Goal: Go to known website: Access a specific website the user already knows

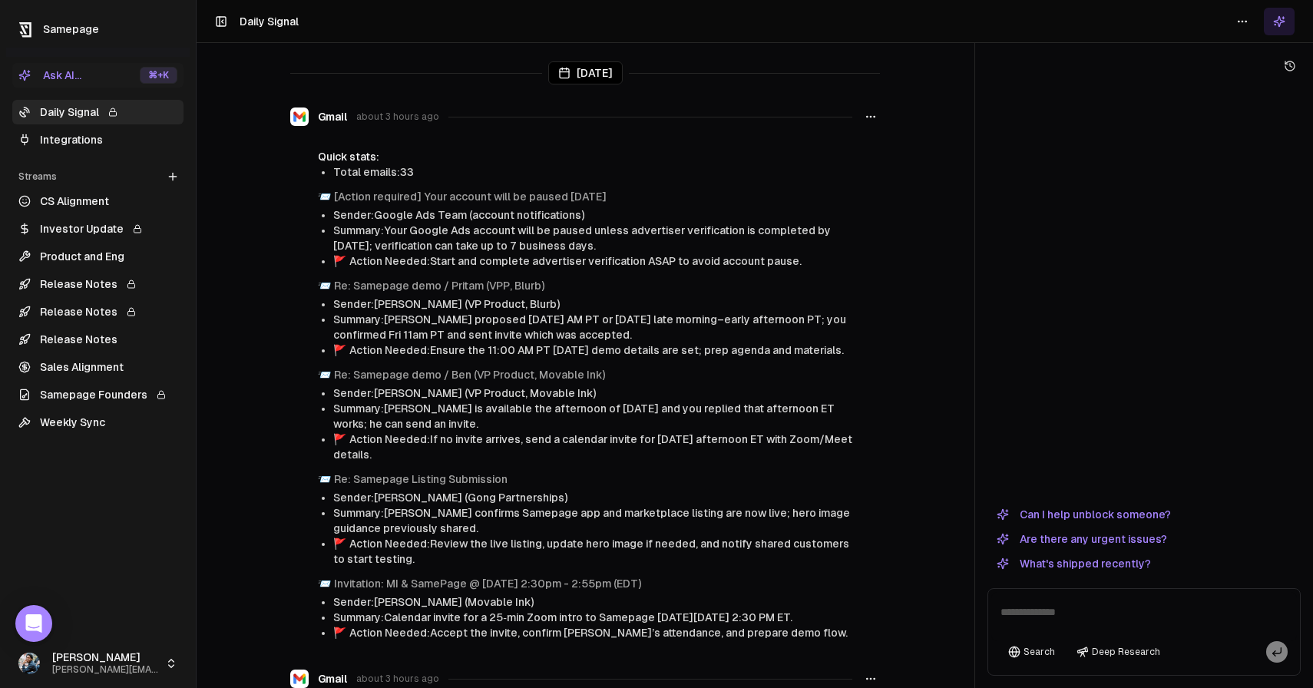
click at [59, 42] on div "Samepage" at bounding box center [98, 24] width 184 height 48
click at [59, 30] on span "Samepage" at bounding box center [71, 29] width 56 height 12
click at [33, 33] on icon at bounding box center [25, 29] width 23 height 23
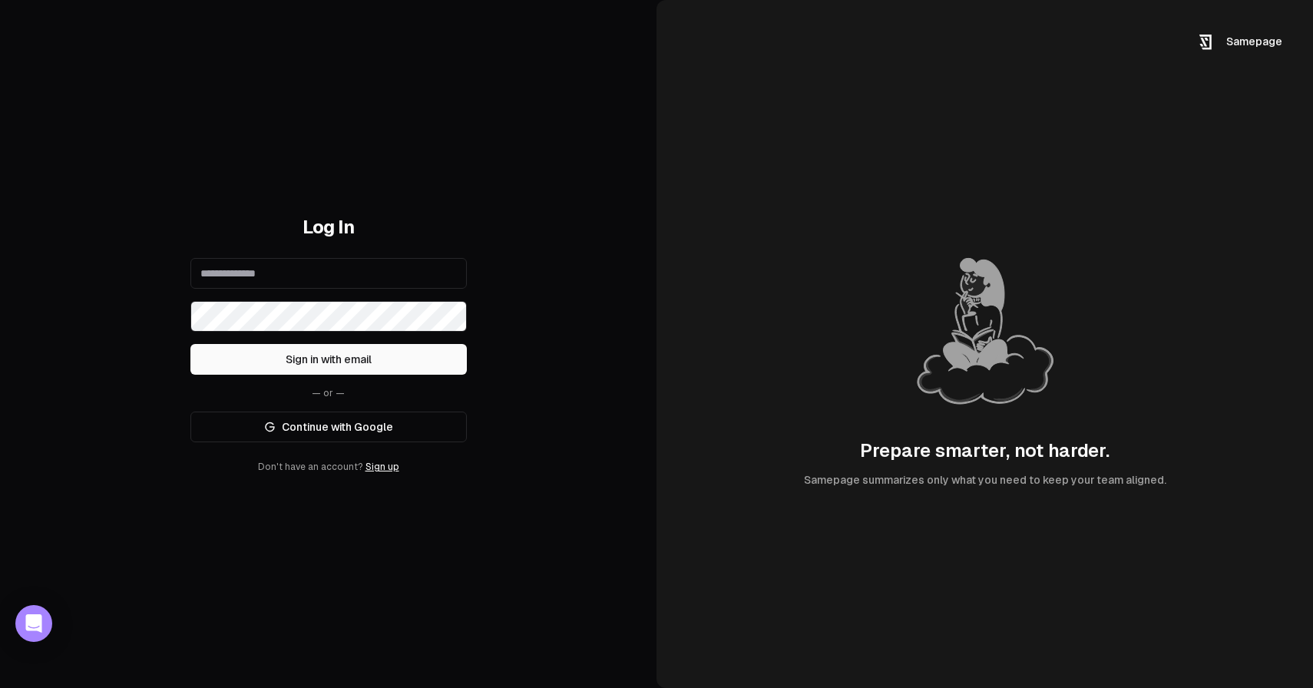
click at [349, 416] on link "Continue with Google" at bounding box center [328, 427] width 276 height 31
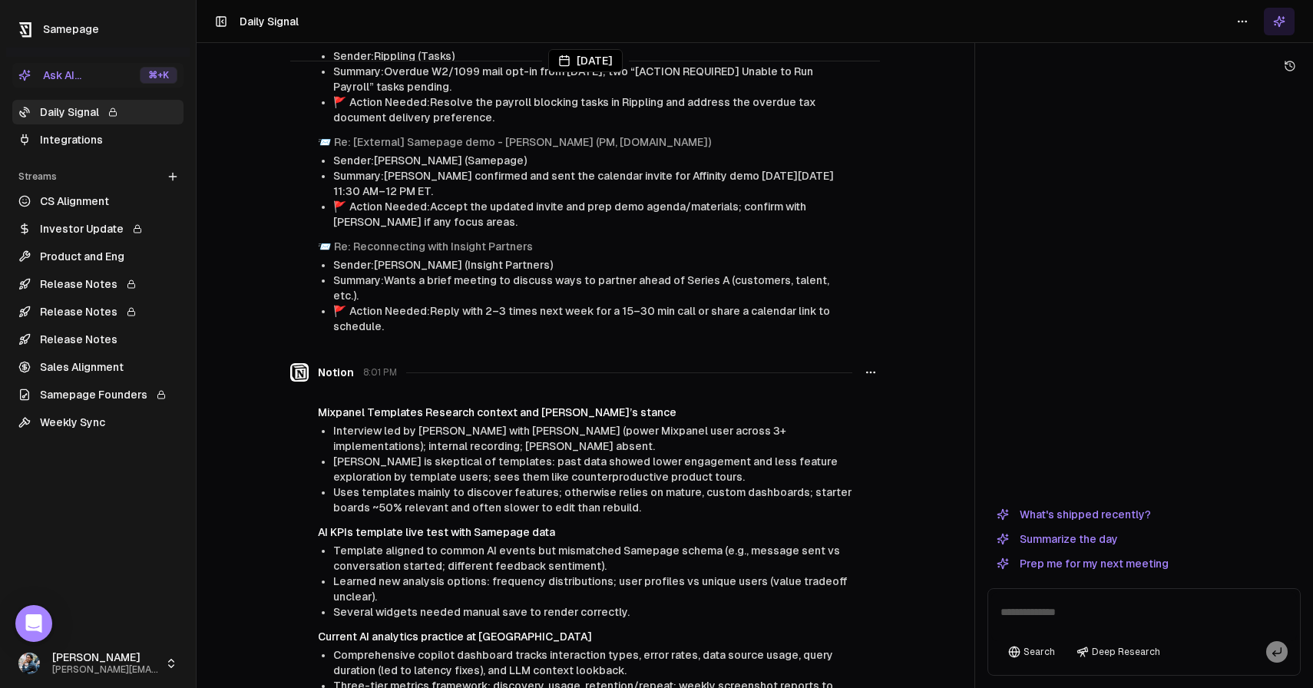
scroll to position [6003, 0]
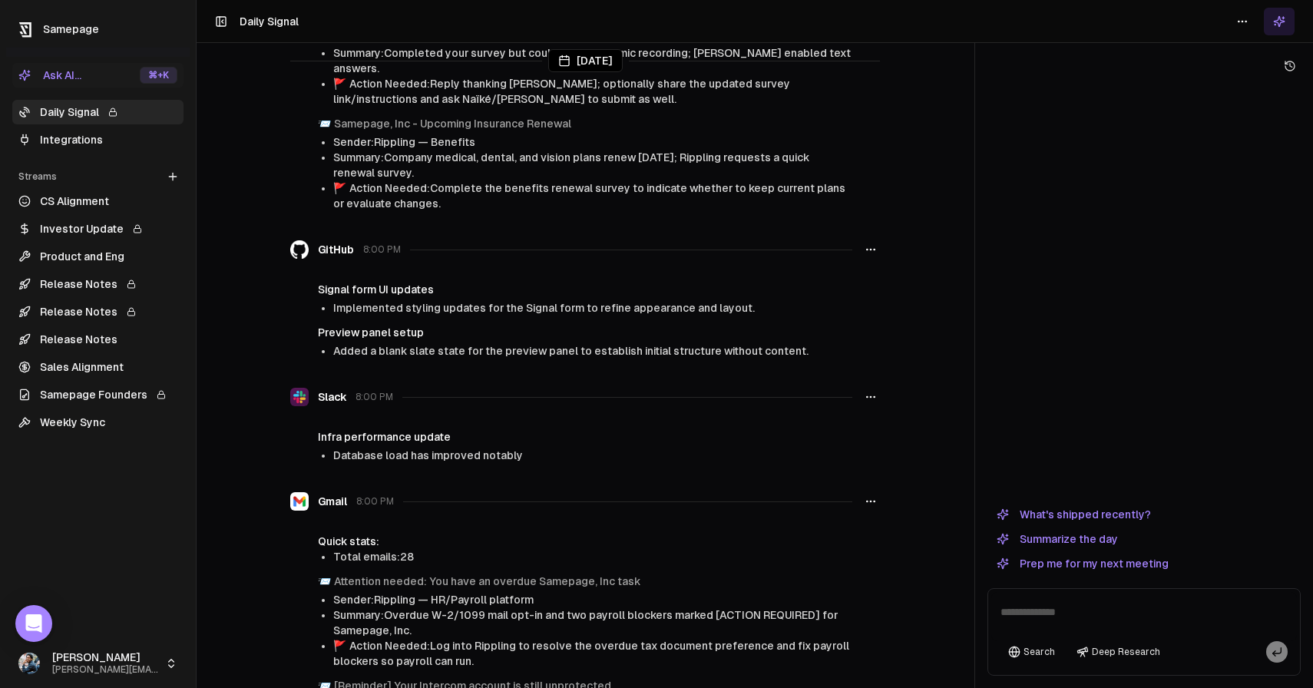
click at [129, 108] on link "Daily Signal" at bounding box center [97, 112] width 171 height 25
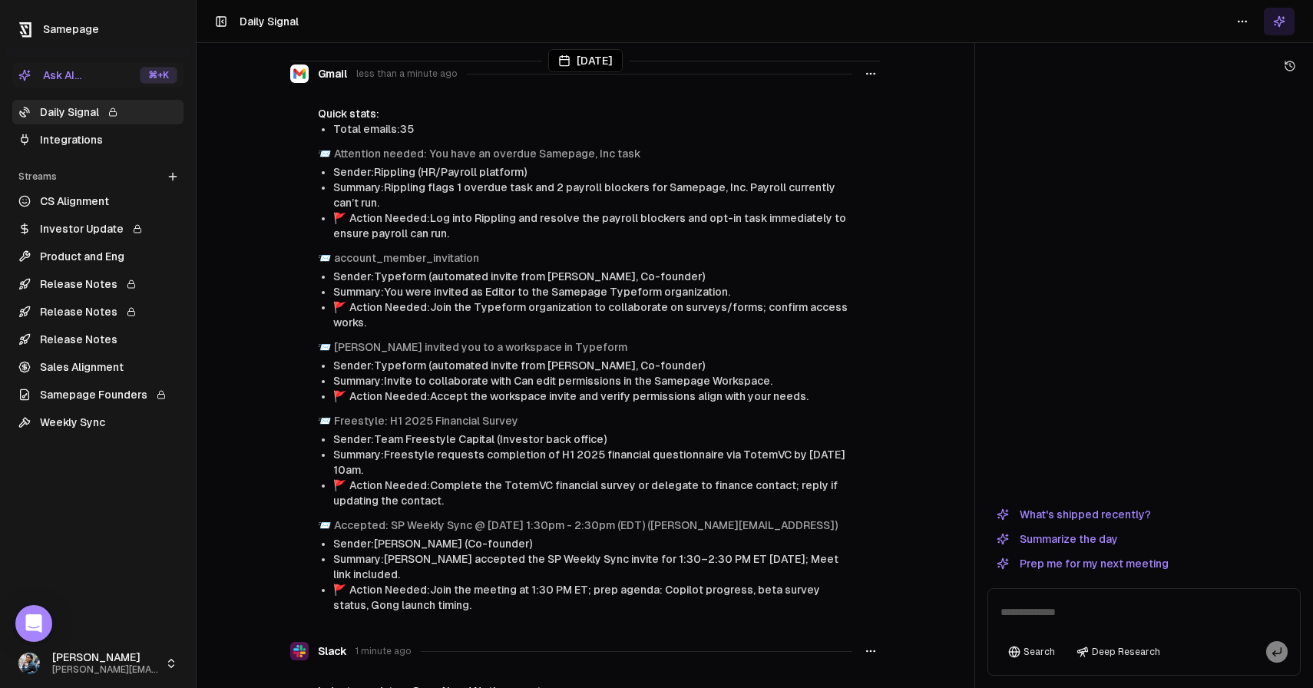
click at [352, 49] on div "[DATE]" at bounding box center [585, 60] width 590 height 23
